Goal: Information Seeking & Learning: Learn about a topic

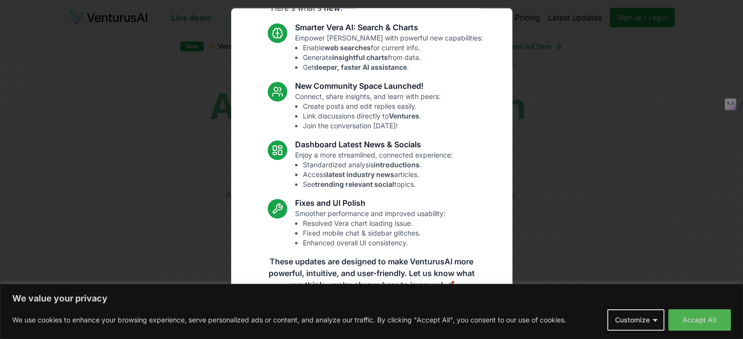
scroll to position [67, 0]
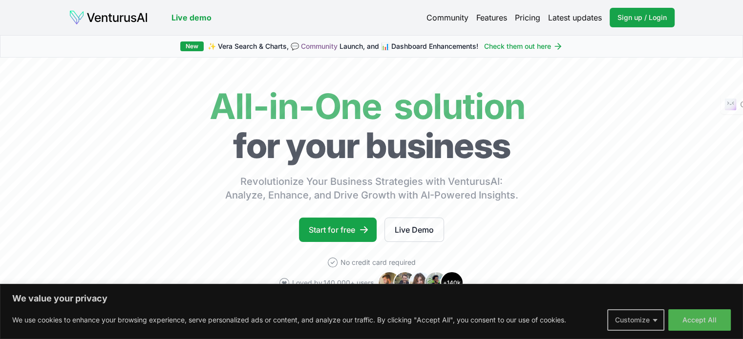
click at [657, 322] on button "Customize" at bounding box center [635, 320] width 57 height 21
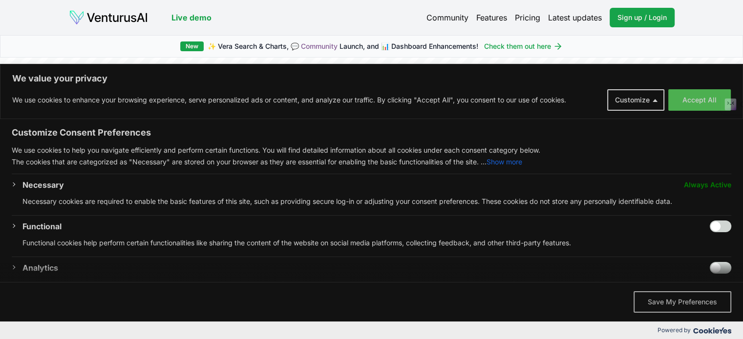
click at [682, 303] on button "Save My Preferences" at bounding box center [682, 301] width 98 height 21
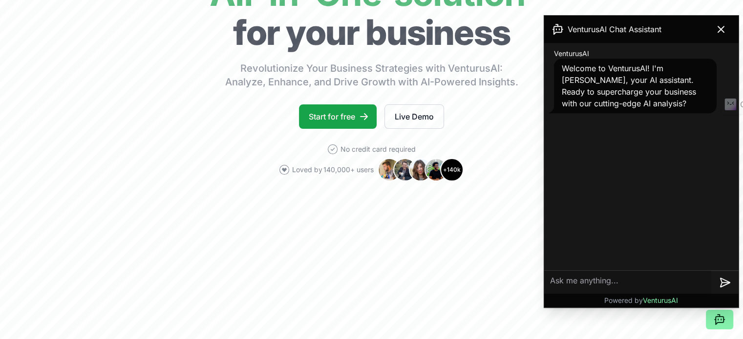
scroll to position [130, 0]
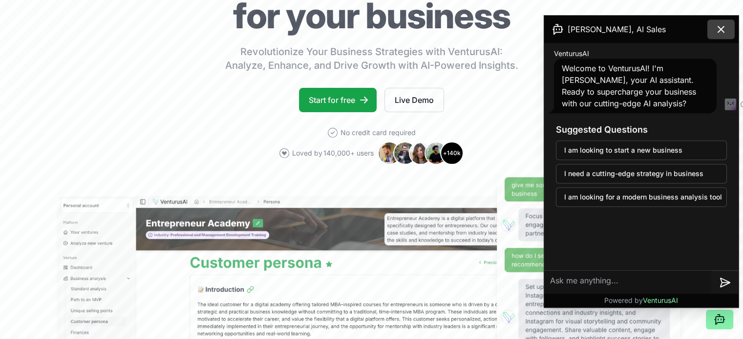
click at [723, 31] on icon at bounding box center [721, 29] width 6 height 6
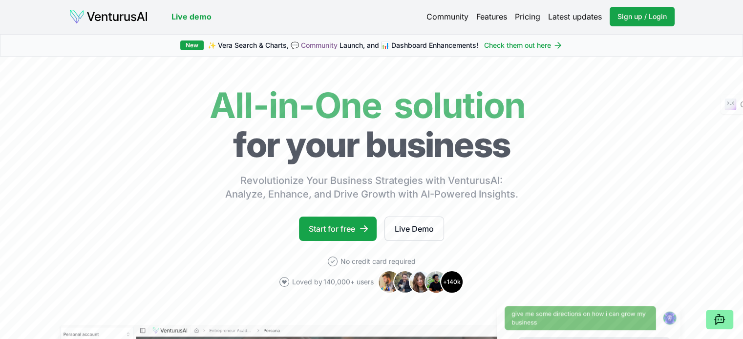
scroll to position [0, 0]
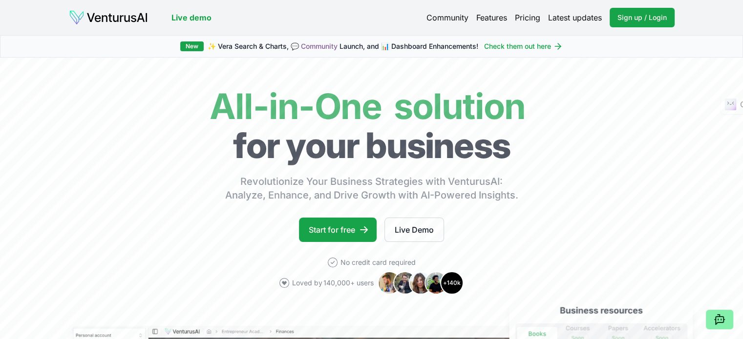
click at [523, 17] on link "Pricing" at bounding box center [527, 18] width 25 height 12
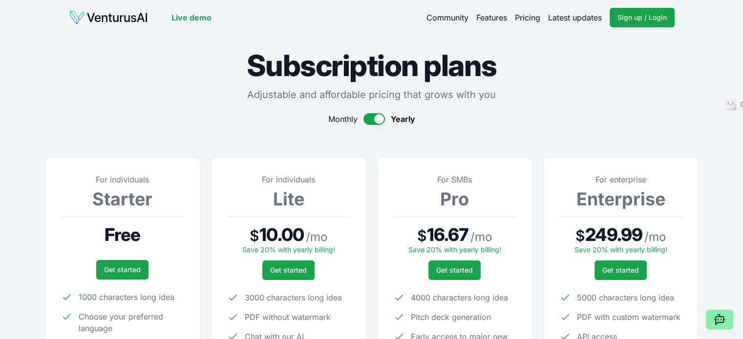
click at [369, 119] on button "button" at bounding box center [373, 119] width 21 height 12
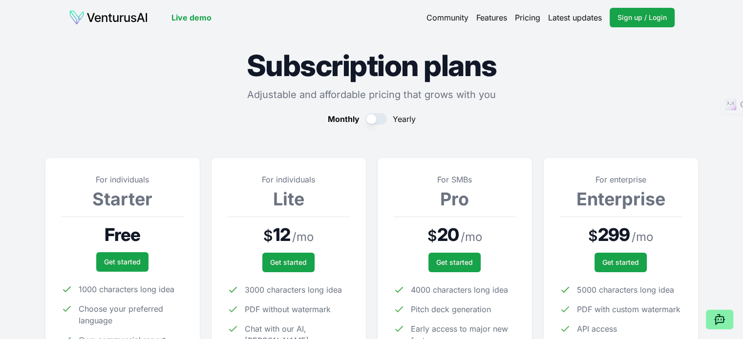
click at [389, 118] on div "Monthly Yearly" at bounding box center [371, 119] width 652 height 12
click at [380, 120] on button "button" at bounding box center [375, 119] width 21 height 12
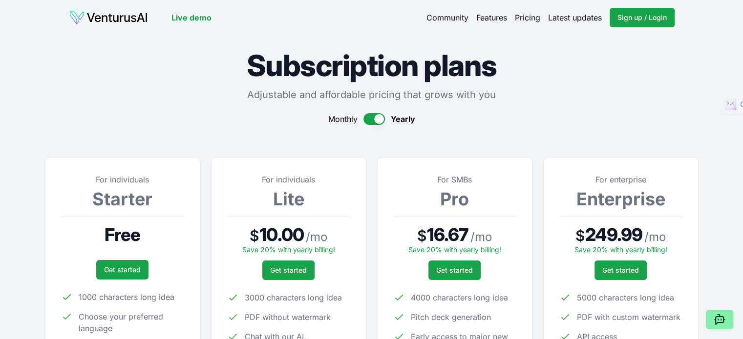
click at [490, 15] on link "Features" at bounding box center [491, 18] width 31 height 12
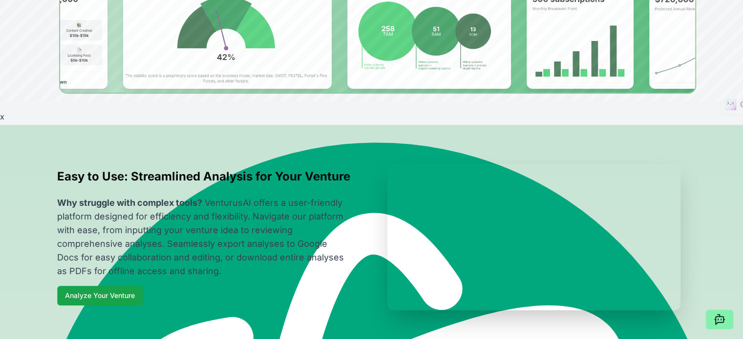
scroll to position [391, 0]
